Goal: Task Accomplishment & Management: Use online tool/utility

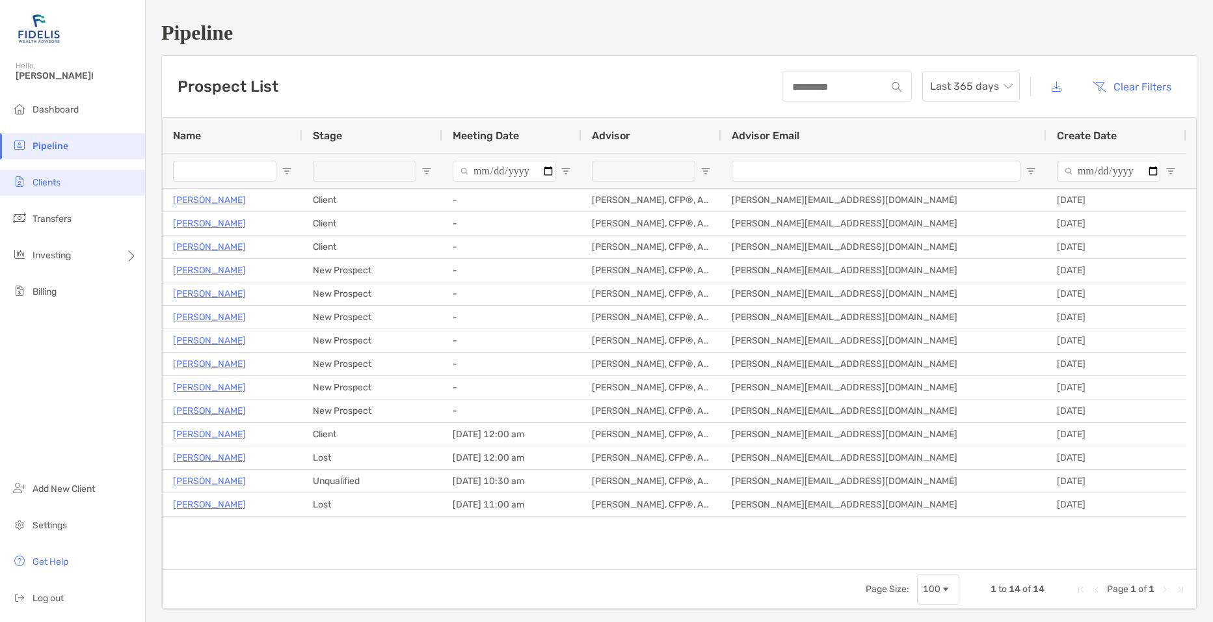
click at [70, 189] on li "Clients" at bounding box center [72, 183] width 145 height 26
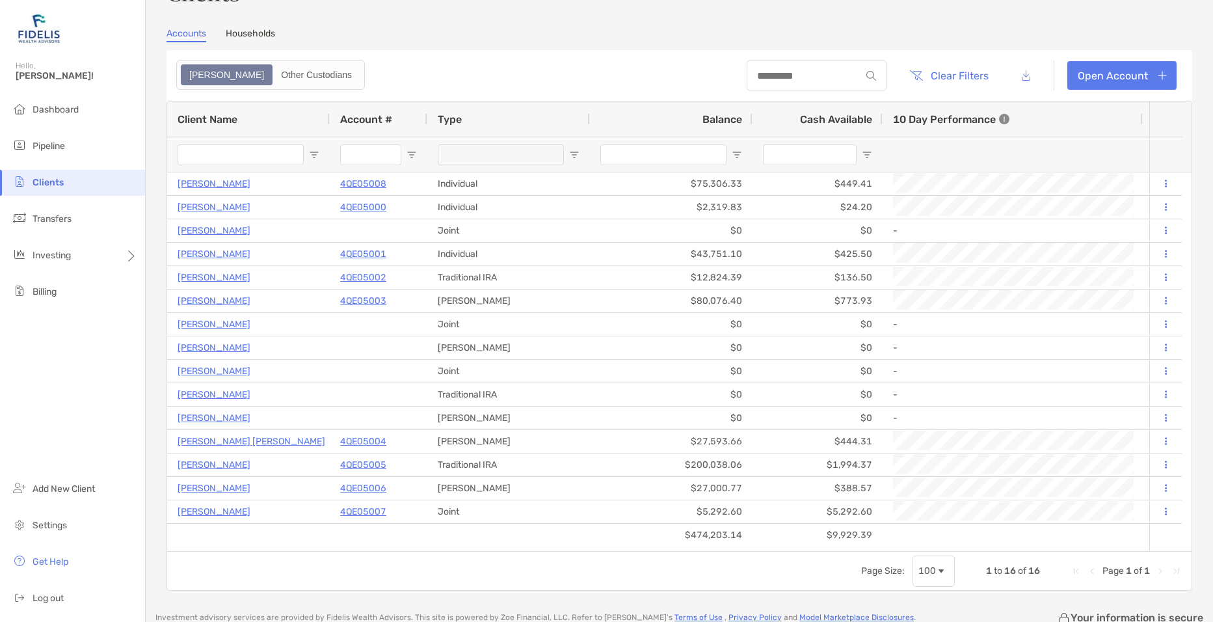
scroll to position [65, 0]
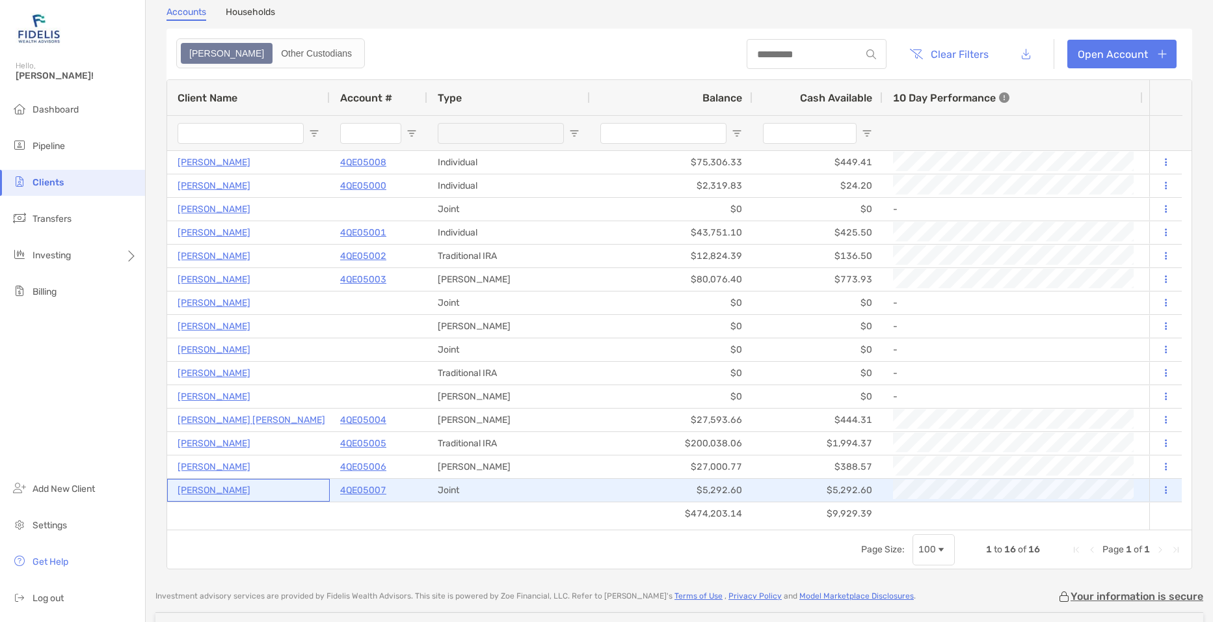
click at [247, 487] on p "[PERSON_NAME]" at bounding box center [214, 490] width 73 height 16
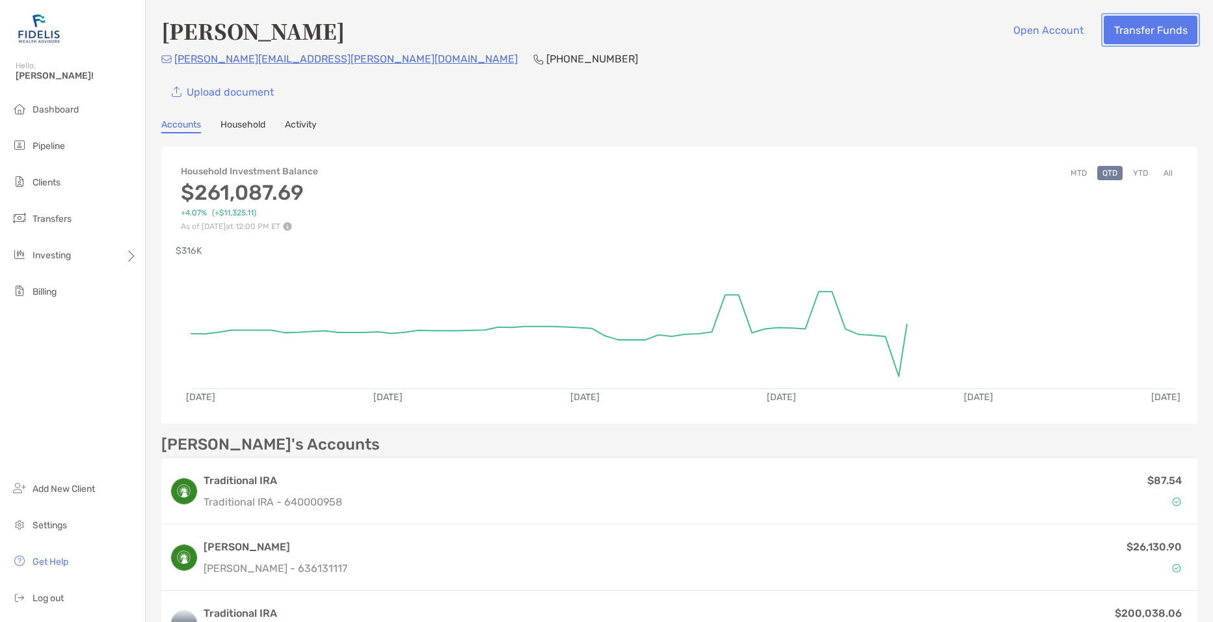
click at [1126, 34] on button "Transfer Funds" at bounding box center [1151, 30] width 94 height 29
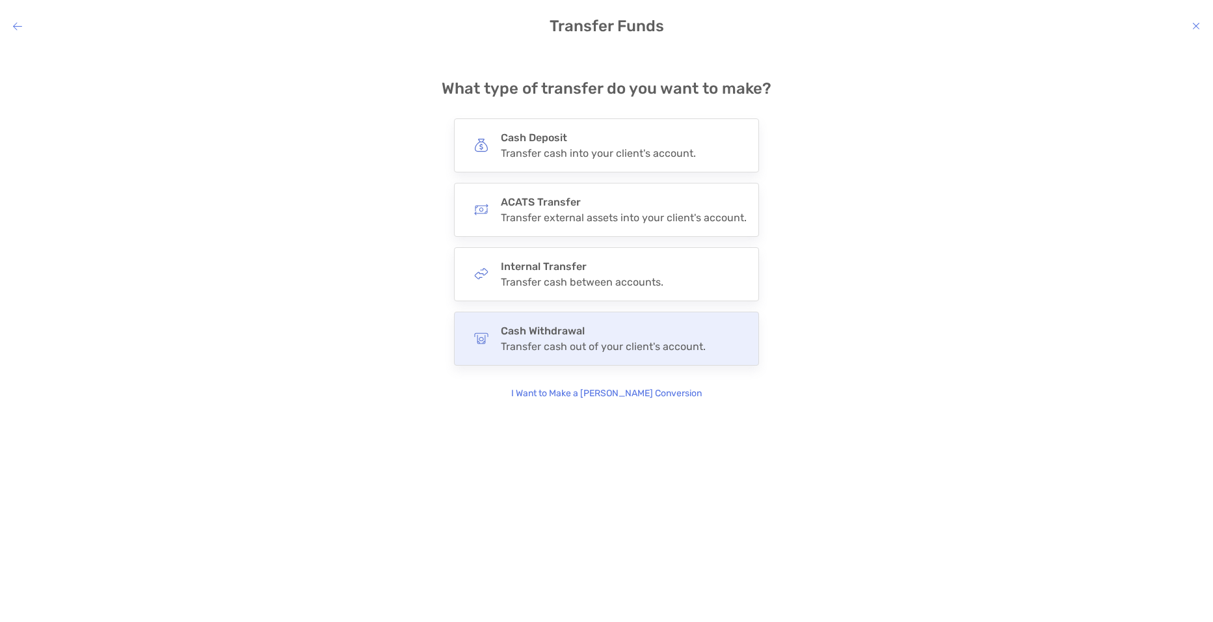
click at [516, 343] on div "Transfer cash out of your client's account." at bounding box center [603, 346] width 205 height 12
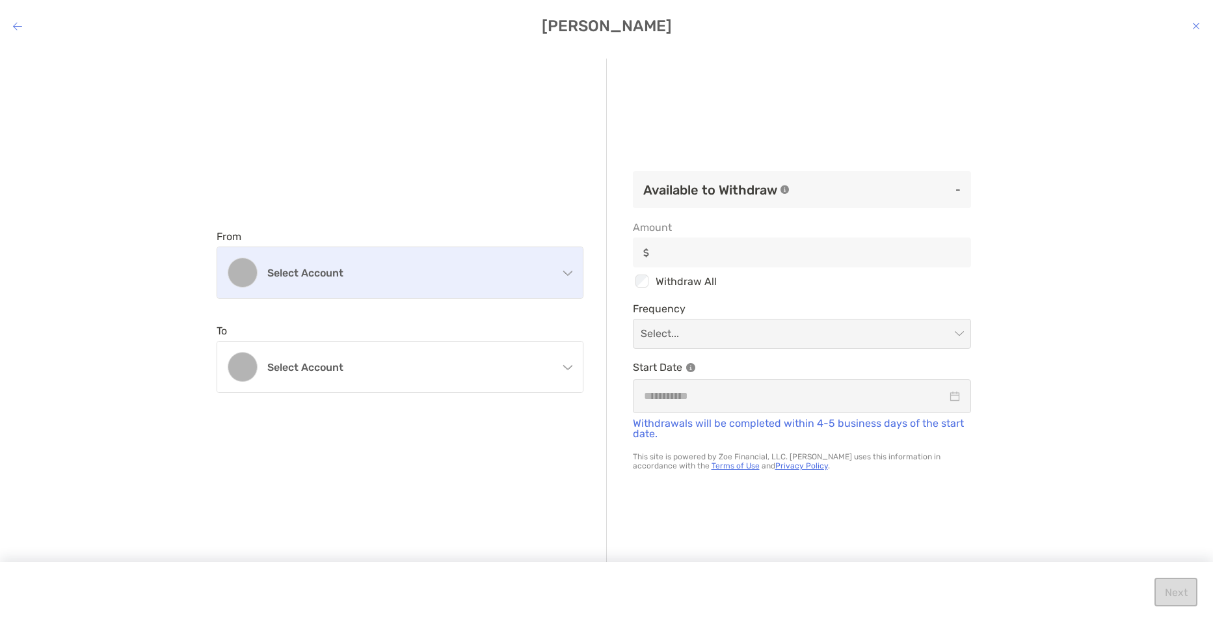
click at [315, 276] on h4 "Select account" at bounding box center [407, 273] width 281 height 12
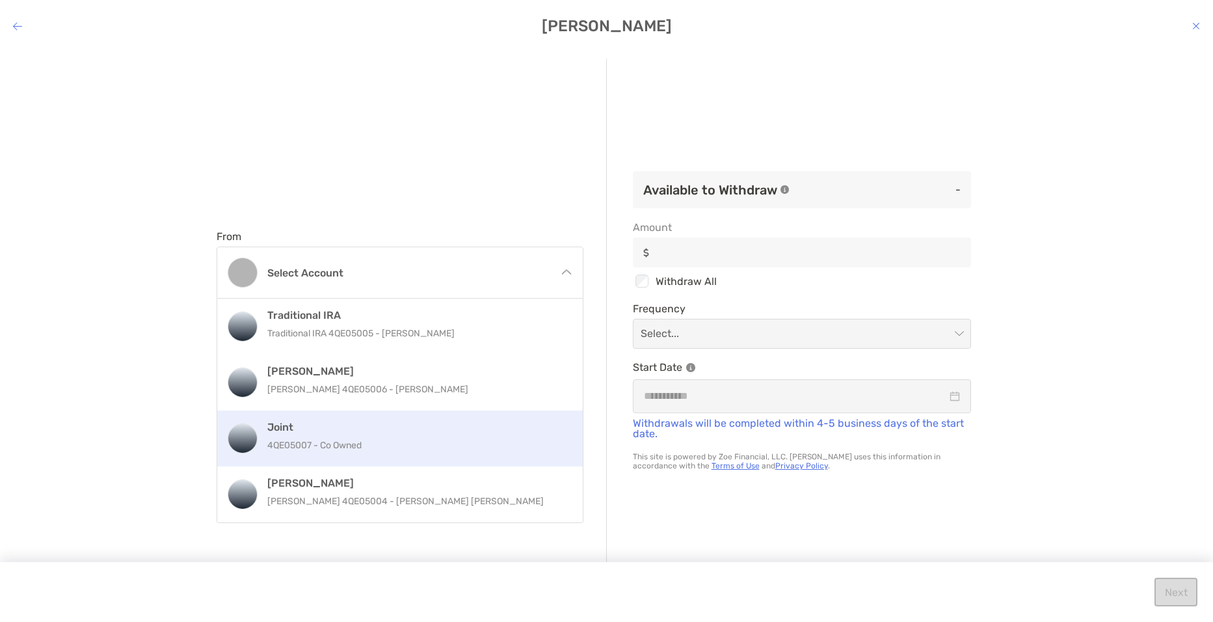
click at [325, 435] on div "Joint 4QE05007 - Co Owned" at bounding box center [413, 438] width 293 height 35
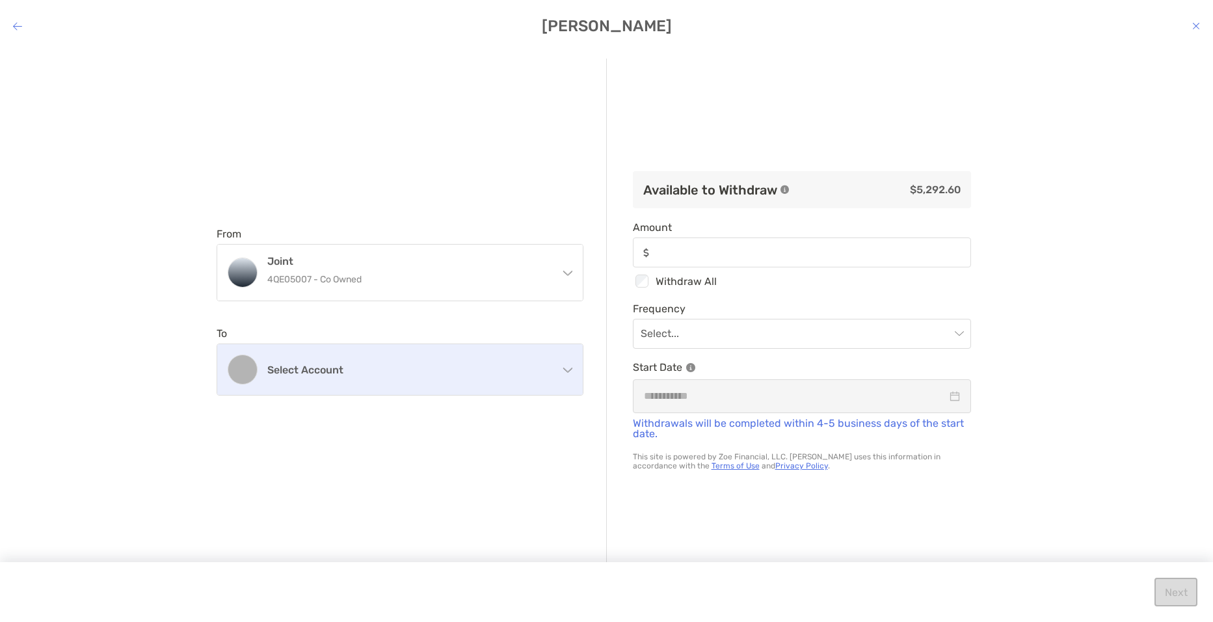
click at [336, 373] on h4 "Select account" at bounding box center [407, 370] width 281 height 12
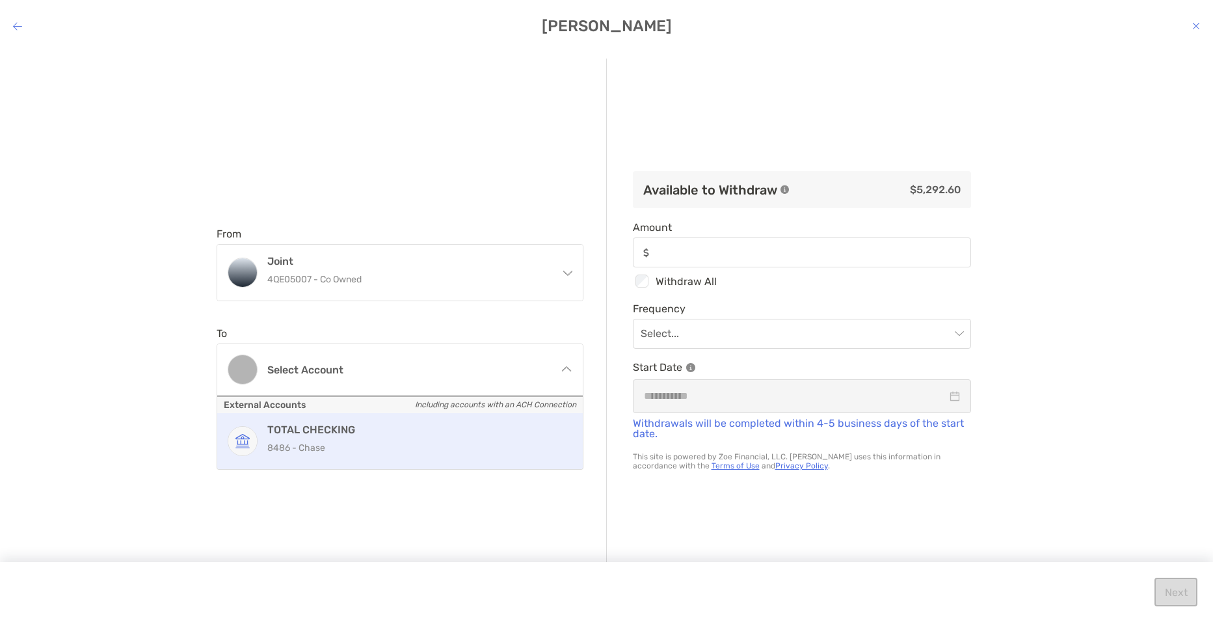
click at [335, 447] on p "8486 - Chase" at bounding box center [413, 448] width 293 height 16
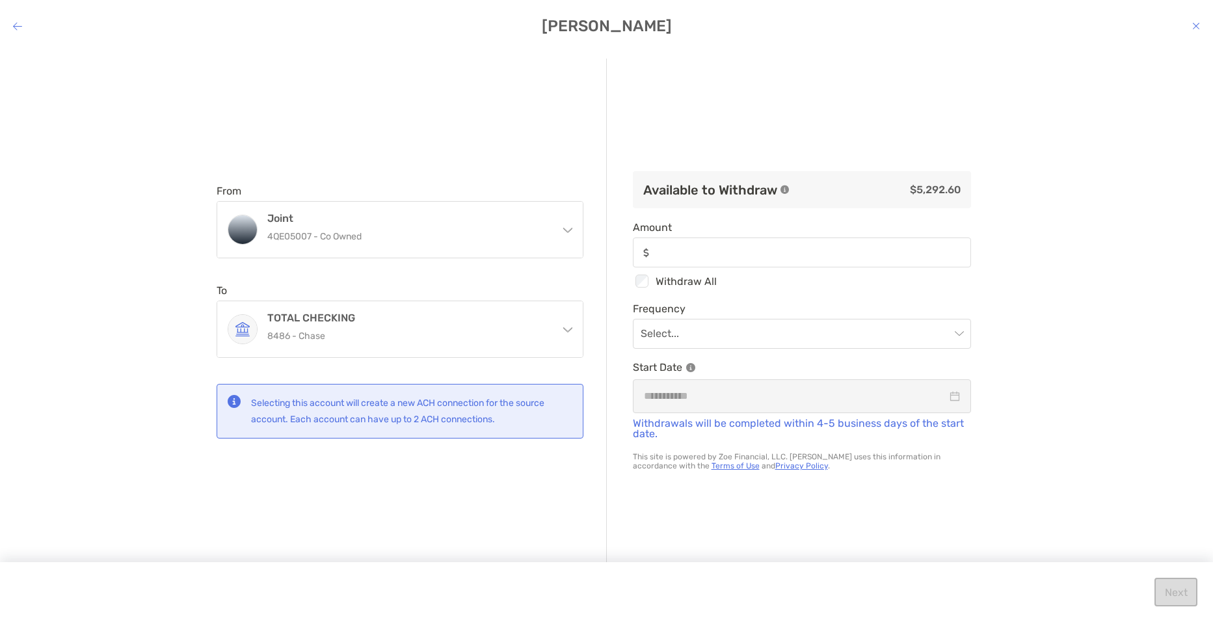
click at [713, 240] on div "modal" at bounding box center [802, 252] width 338 height 30
click at [713, 247] on input "Amount" at bounding box center [812, 252] width 315 height 11
click at [709, 329] on input "modal" at bounding box center [796, 333] width 310 height 29
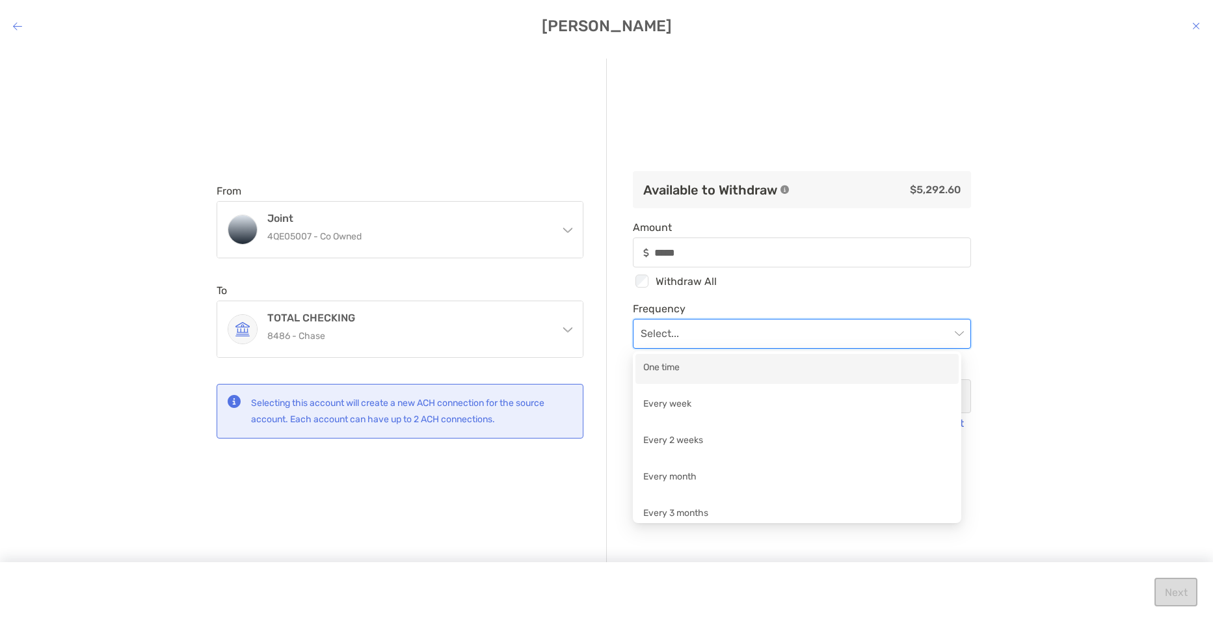
click at [707, 367] on div "One time" at bounding box center [797, 368] width 308 height 16
type input "*****"
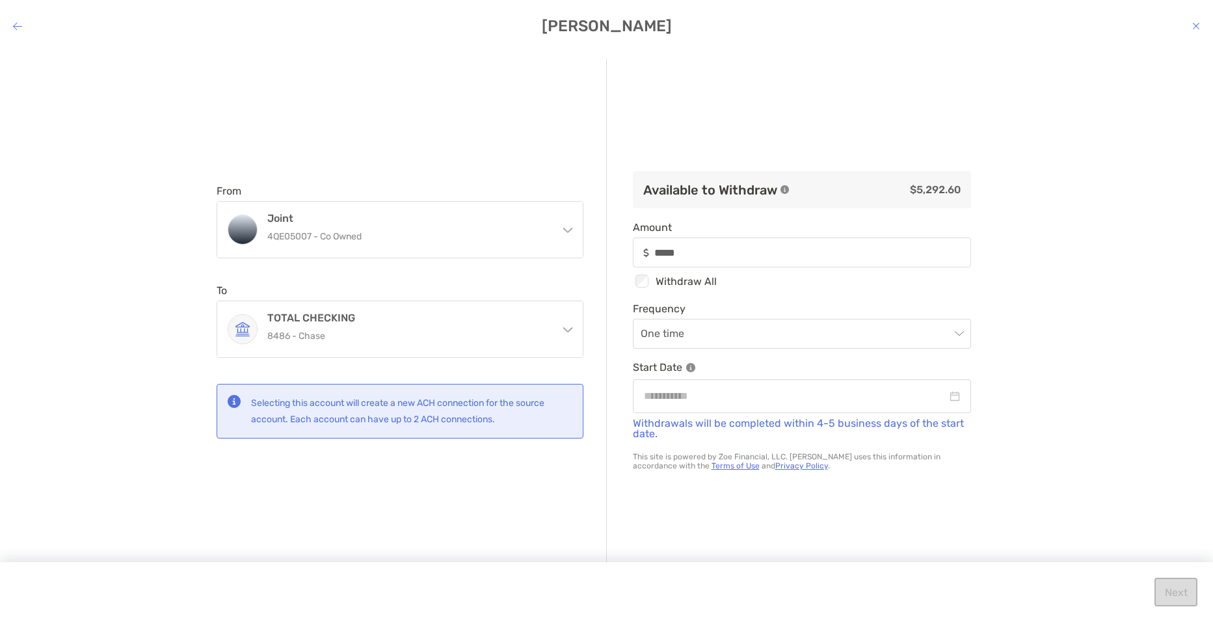
click at [1019, 340] on div "From Joint 4QE05007 - Co Owned Traditional IRA Traditional IRA 4QE05005 - [PERS…" at bounding box center [606, 325] width 1213 height 554
click at [940, 397] on div "modal" at bounding box center [802, 396] width 316 height 16
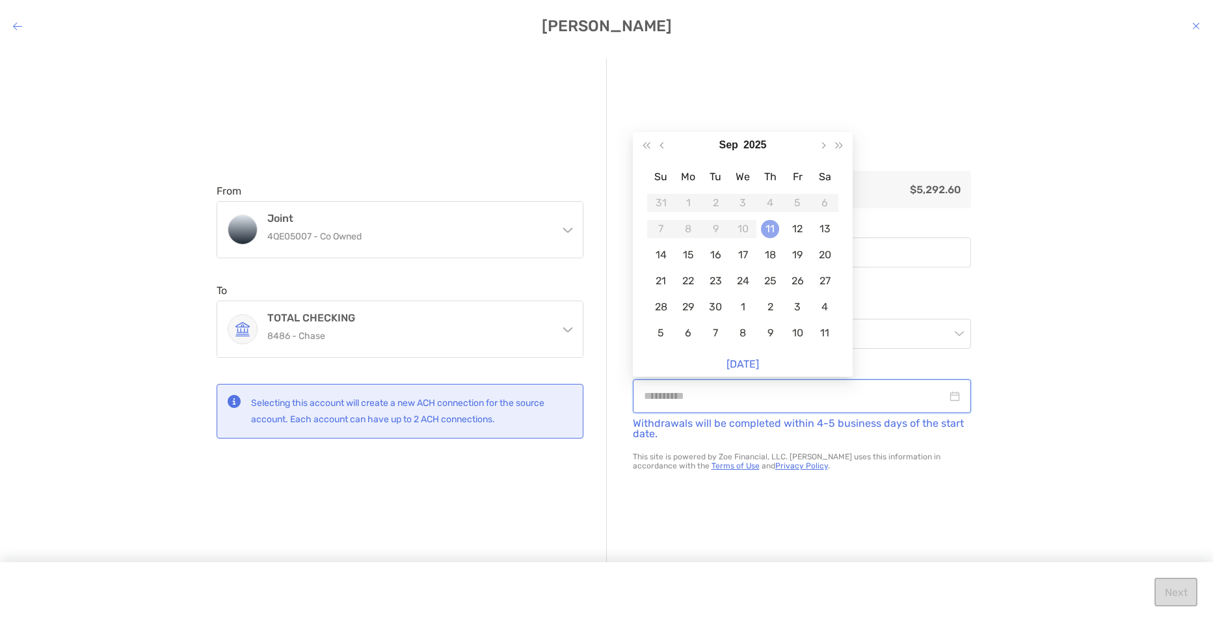
type input "**********"
click at [765, 230] on div "11" at bounding box center [770, 229] width 18 height 18
type input "*****"
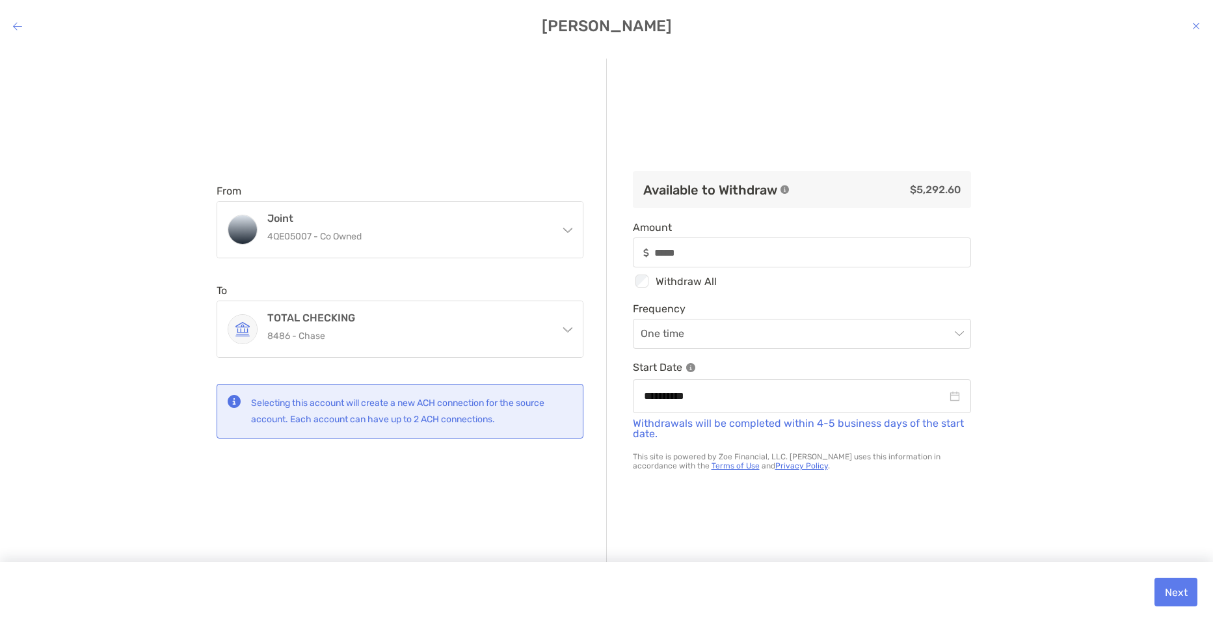
click at [1065, 501] on div "**********" at bounding box center [606, 325] width 1213 height 554
click at [1164, 598] on button "Next" at bounding box center [1175, 592] width 43 height 29
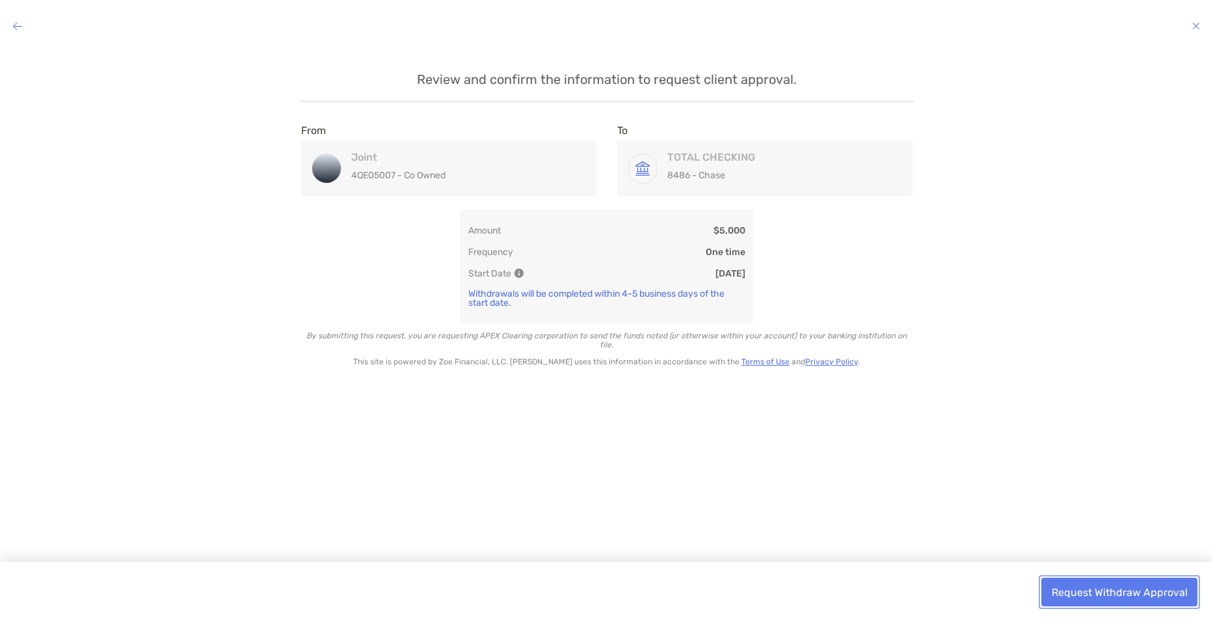
click at [1102, 584] on button "Request Withdraw Approval" at bounding box center [1119, 592] width 156 height 29
